Goal: Task Accomplishment & Management: Use online tool/utility

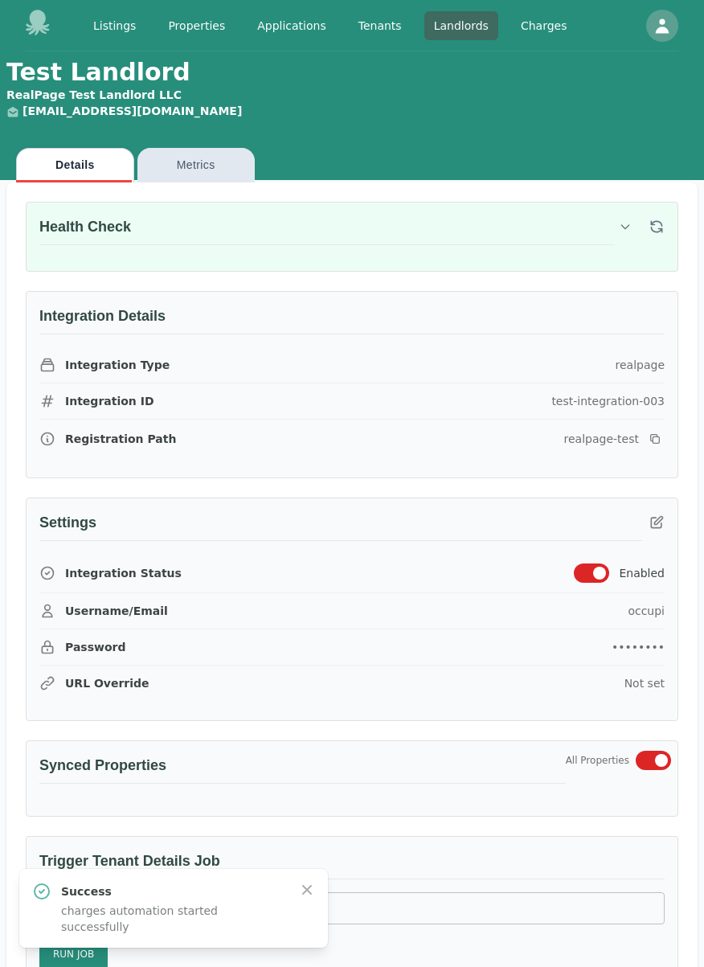
scroll to position [1017, 0]
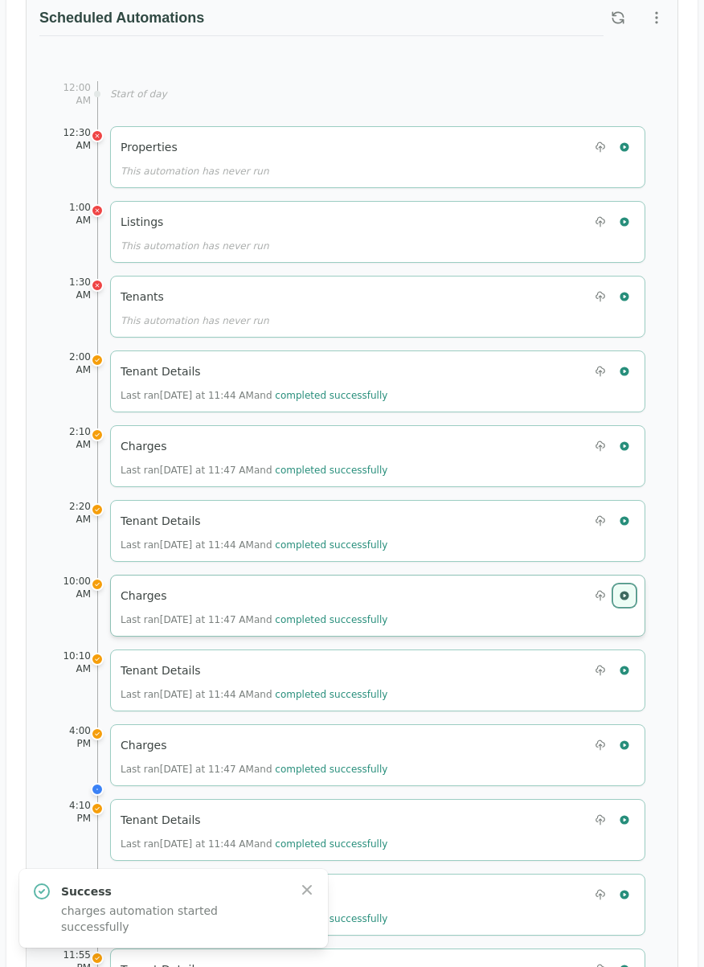
click at [625, 590] on icon "button" at bounding box center [624, 595] width 11 height 11
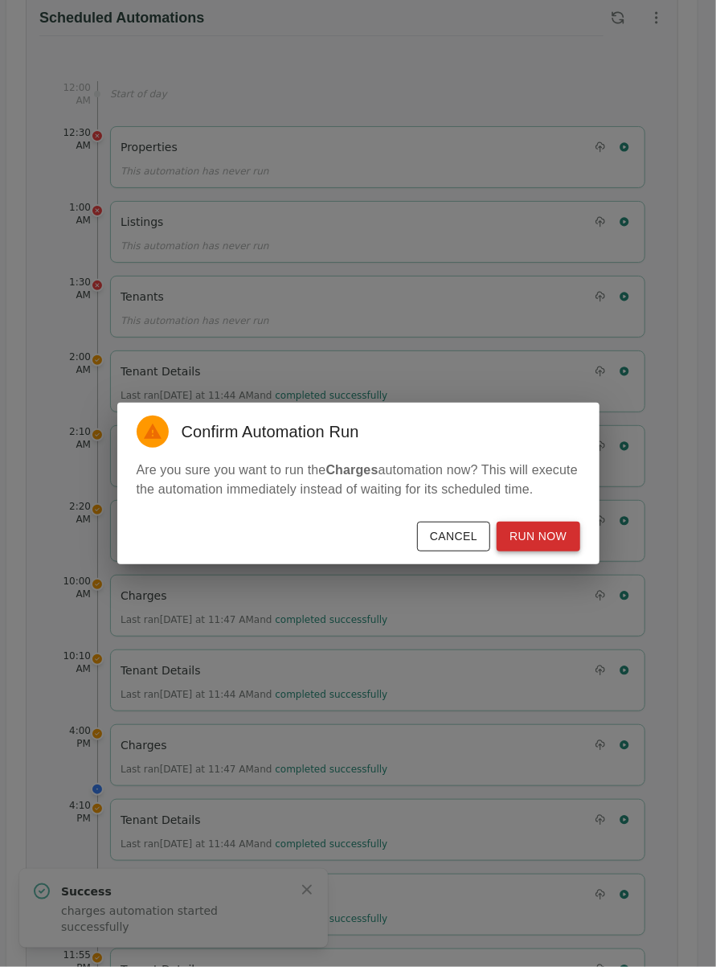
click at [560, 544] on button "Run Now" at bounding box center [538, 537] width 83 height 30
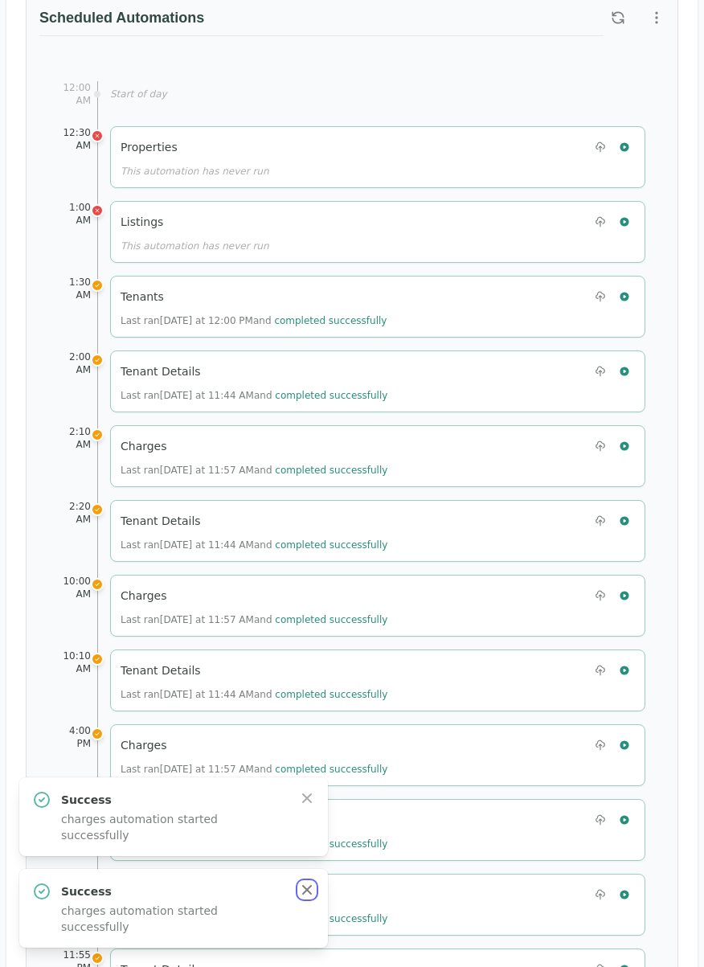
click at [305, 898] on icon "button" at bounding box center [307, 890] width 16 height 16
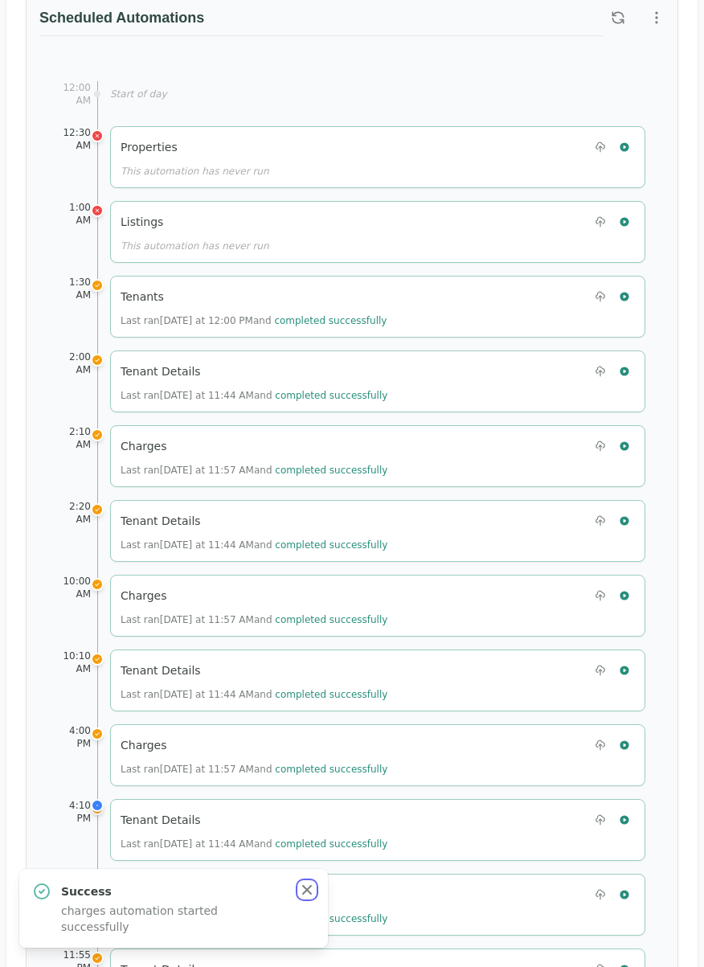
click at [303, 895] on icon "button" at bounding box center [307, 890] width 10 height 10
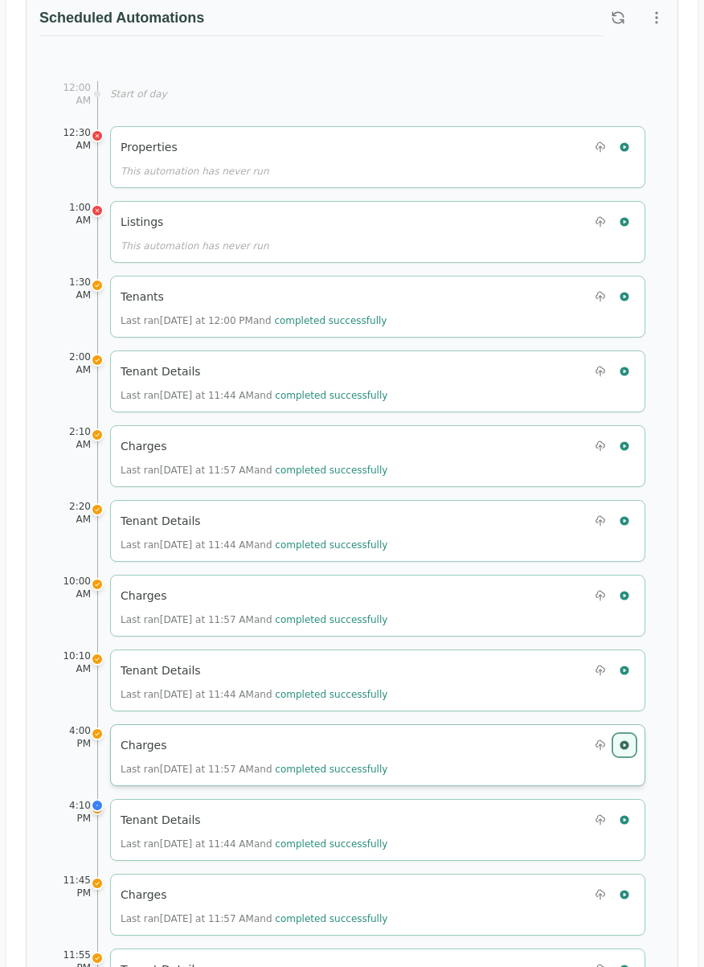
click at [629, 739] on icon "button" at bounding box center [624, 744] width 11 height 11
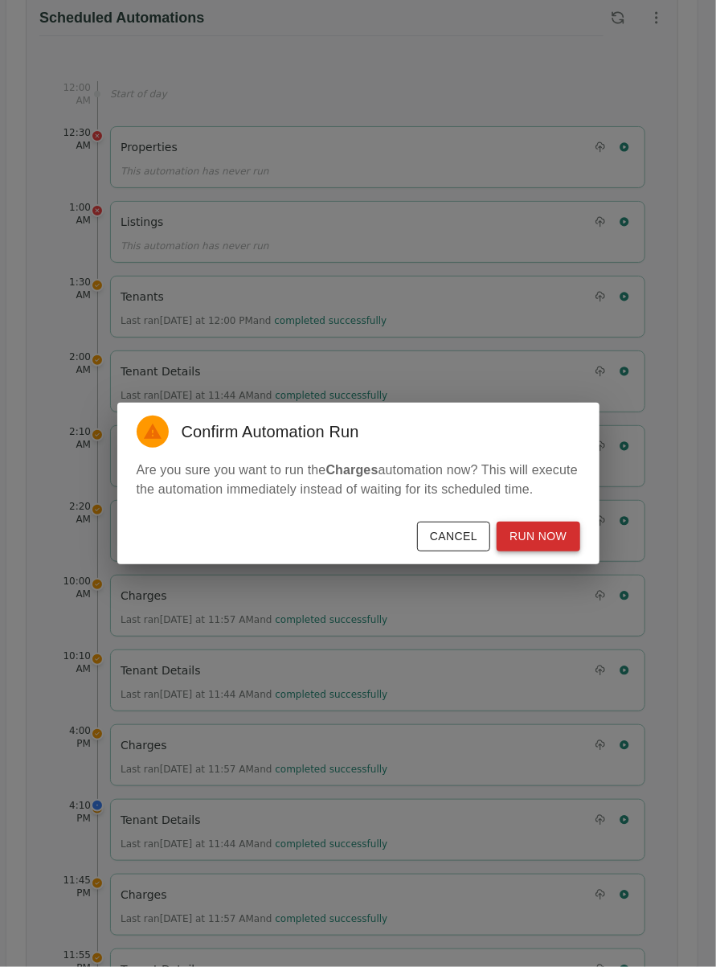
click at [567, 533] on button "Run Now" at bounding box center [538, 537] width 83 height 30
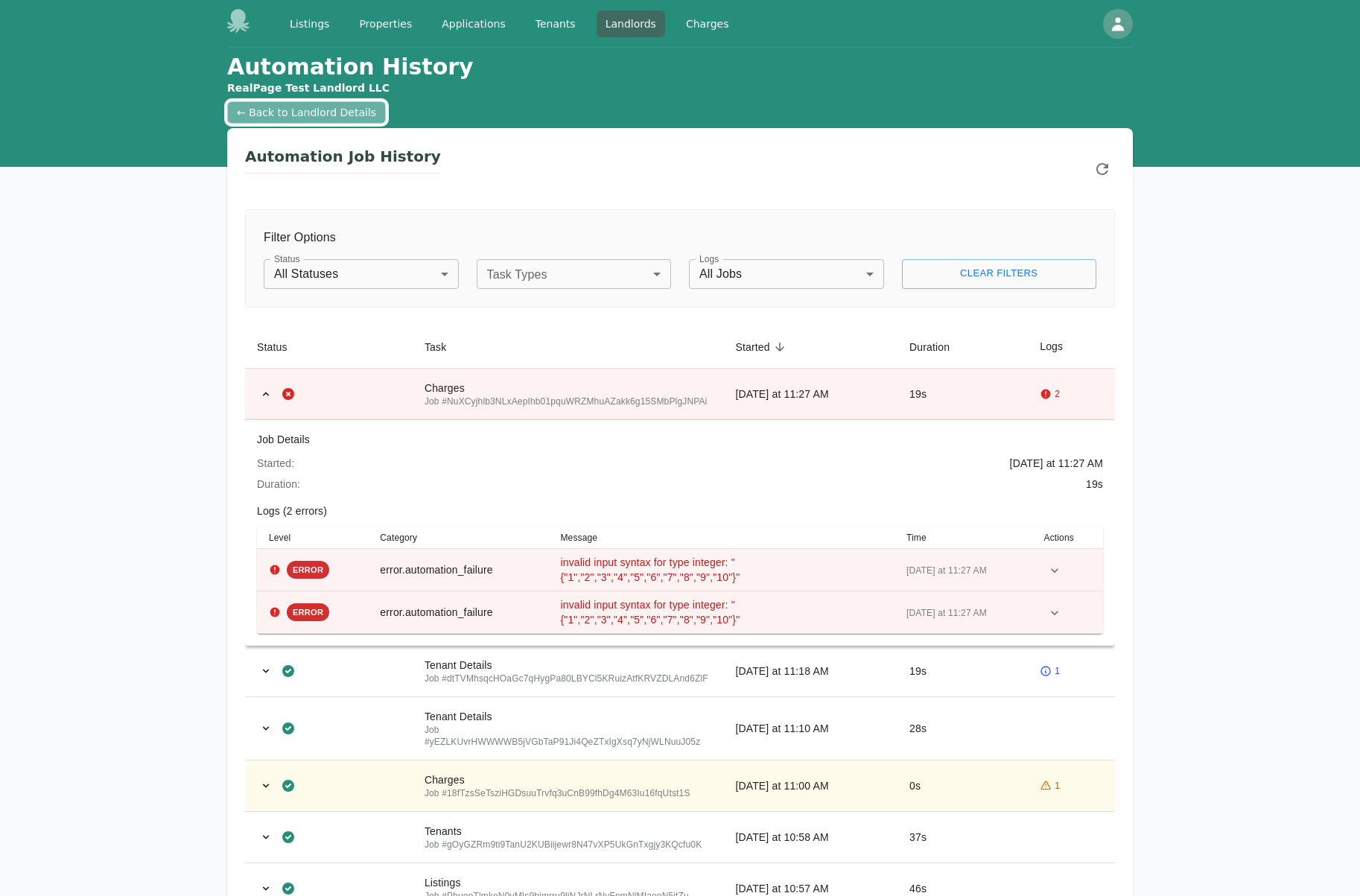
click at [297, 114] on link "← Back to Landlord Details" at bounding box center [306, 112] width 158 height 22
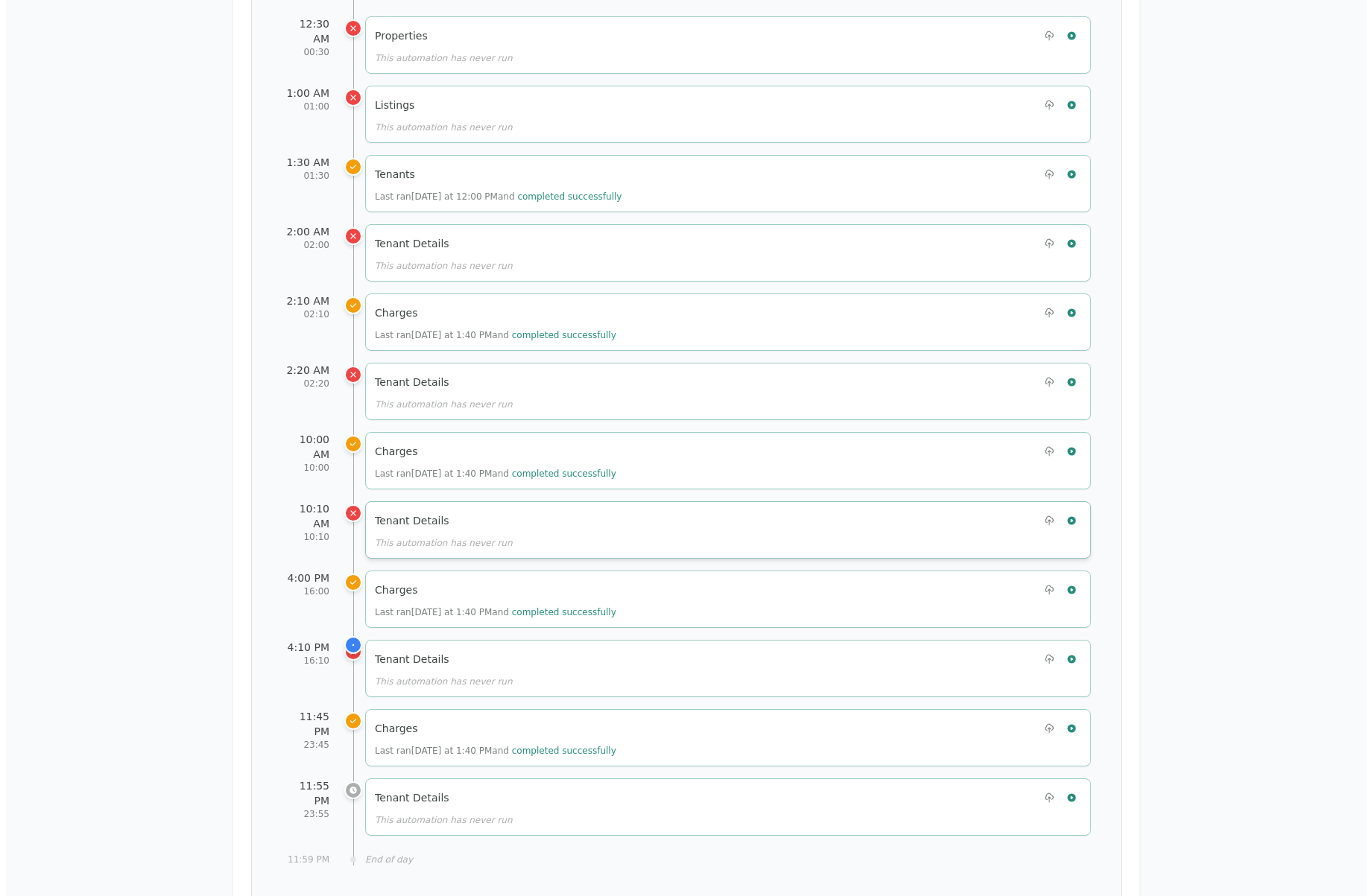
scroll to position [893, 0]
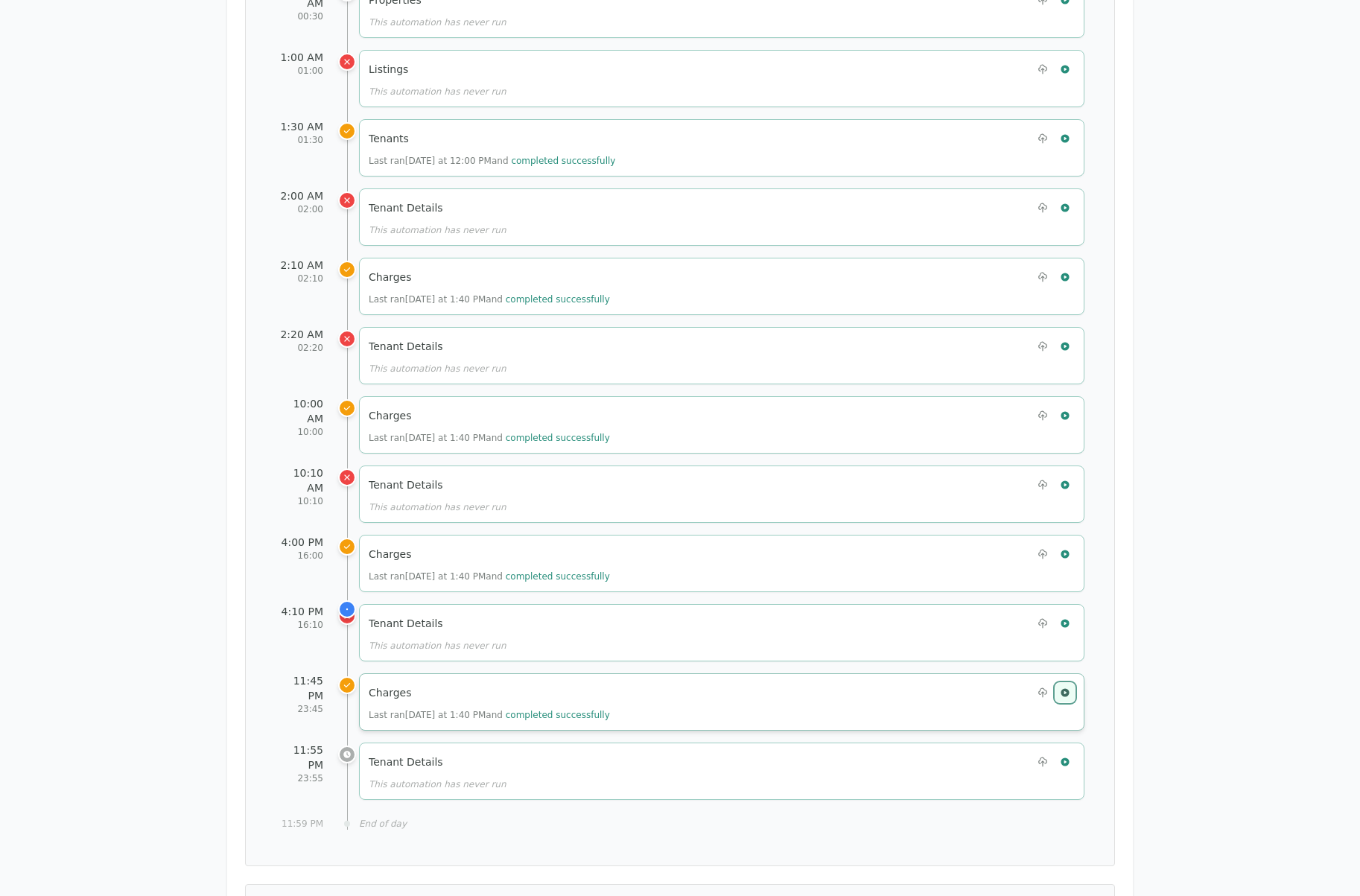
click at [1065, 688] on icon "button" at bounding box center [1064, 692] width 8 height 8
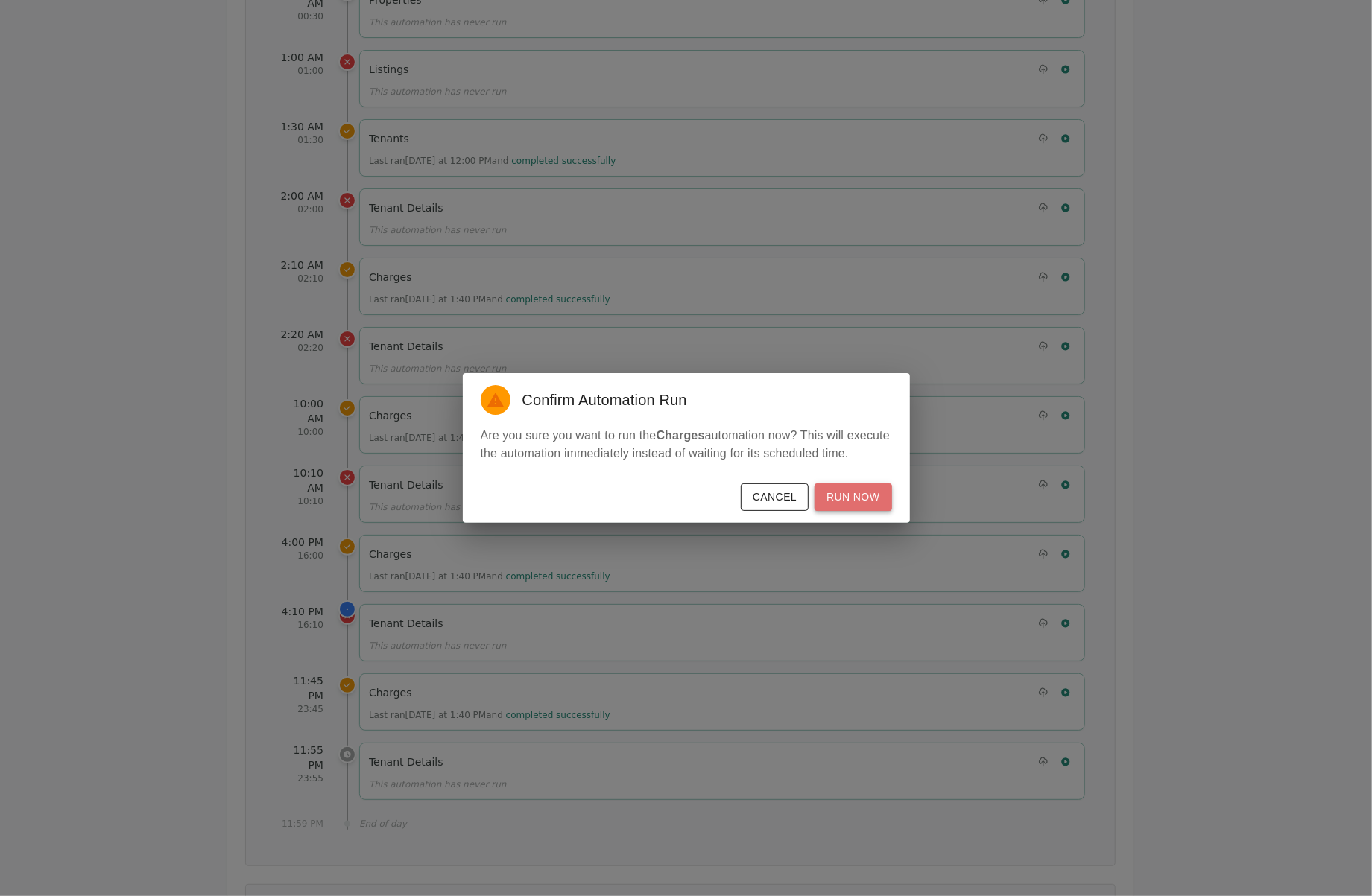
click at [865, 504] on button "Run Now" at bounding box center [852, 498] width 77 height 28
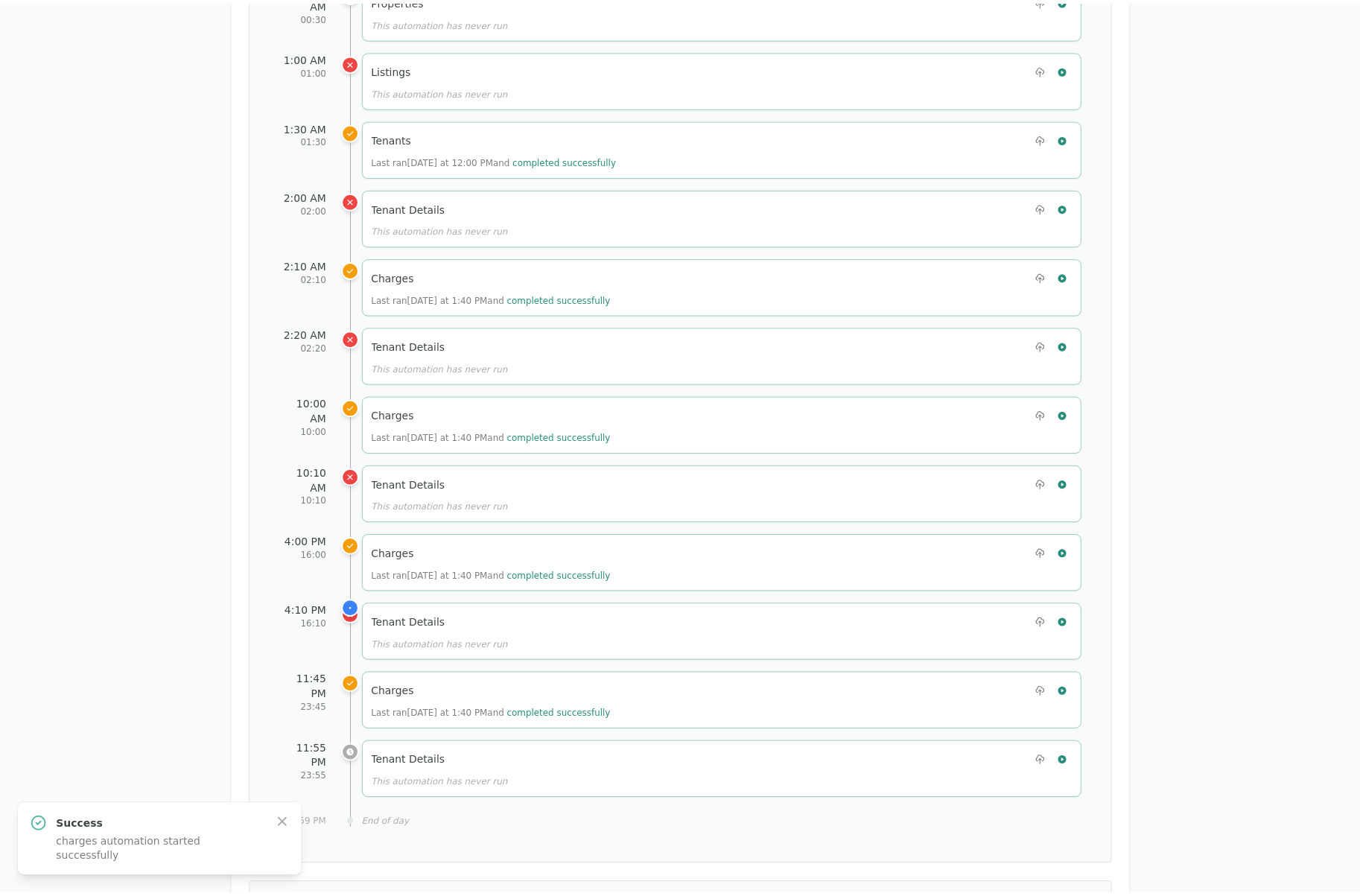
scroll to position [734, 0]
